Goal: Check status

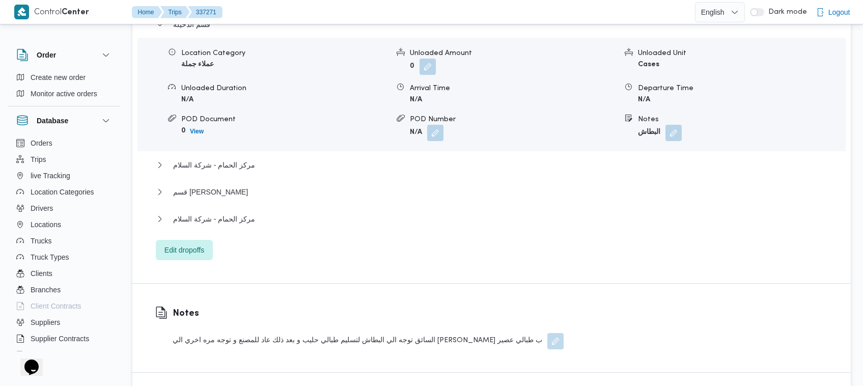
scroll to position [891, 0]
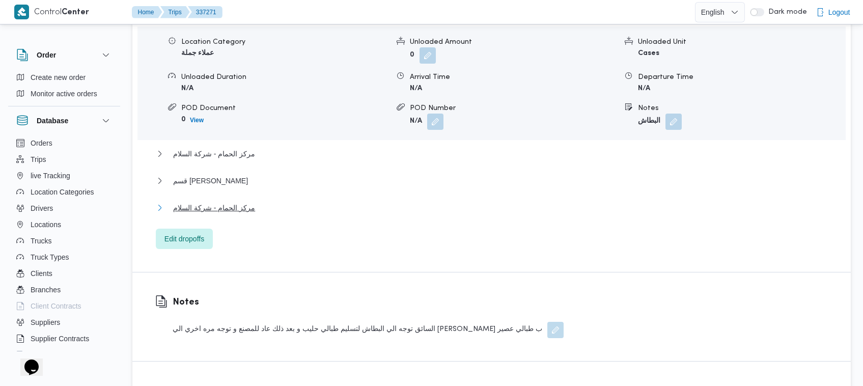
click at [185, 202] on span "مركز الحمام - شركة السلام" at bounding box center [214, 208] width 82 height 12
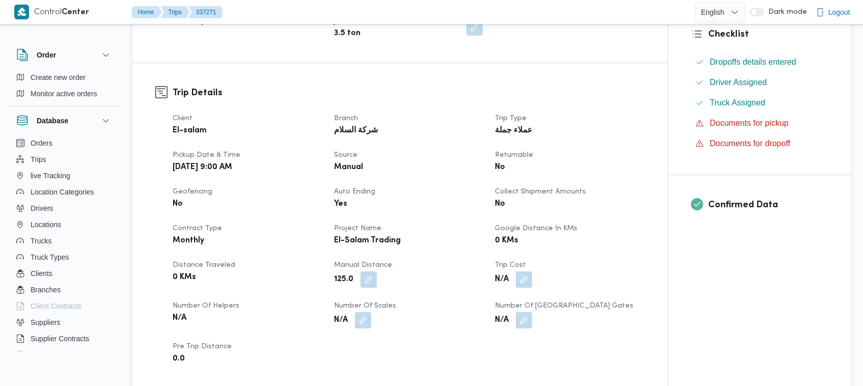
scroll to position [409, 0]
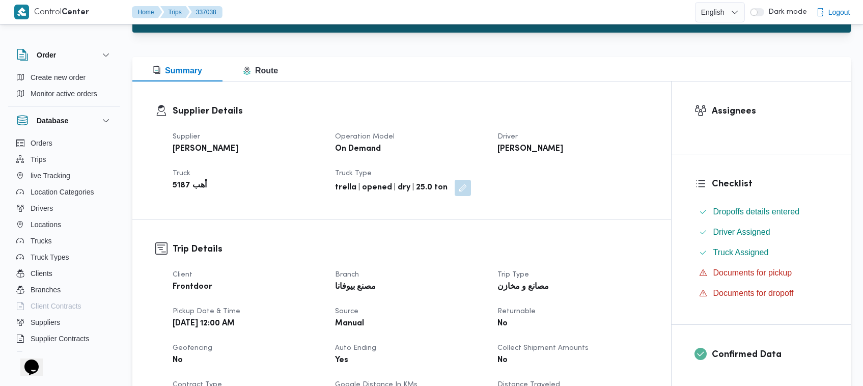
scroll to position [127, 0]
